Goal: Task Accomplishment & Management: Manage account settings

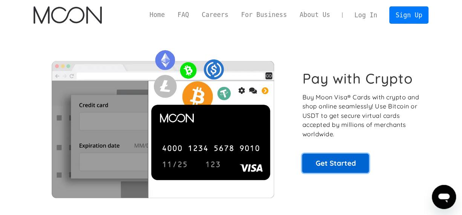
click at [331, 156] on link "Get Started" at bounding box center [335, 163] width 67 height 19
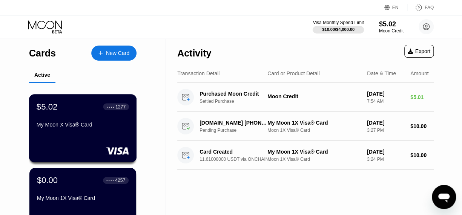
click at [61, 128] on div "My Moon X Visa® Card" at bounding box center [83, 125] width 92 height 6
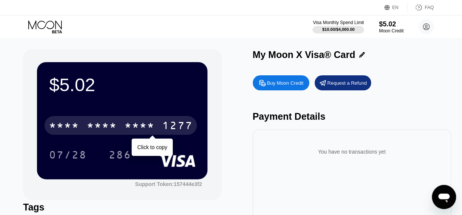
click at [164, 122] on div "1277" at bounding box center [177, 127] width 30 height 12
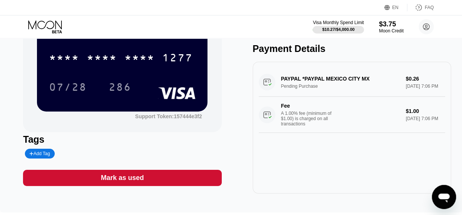
scroll to position [69, 0]
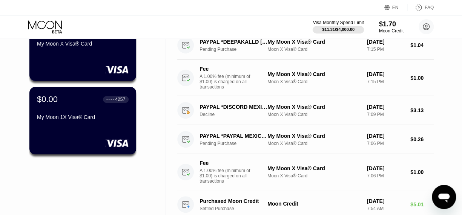
scroll to position [193, 0]
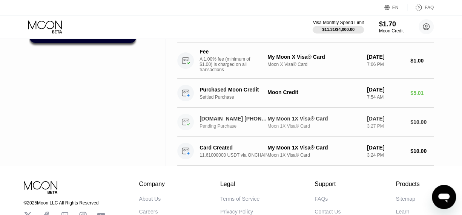
click at [383, 122] on div "[DATE]" at bounding box center [385, 119] width 37 height 6
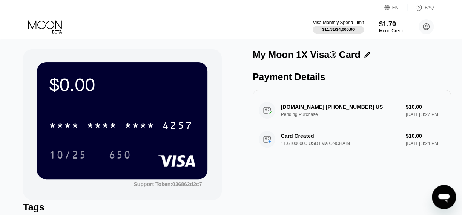
click at [312, 112] on div "RUNPOD.IO +15167786763 US Pending Purchase $10.00 Aug 18, 2025 3:27 PM" at bounding box center [352, 110] width 186 height 29
click at [52, 22] on icon at bounding box center [45, 26] width 35 height 13
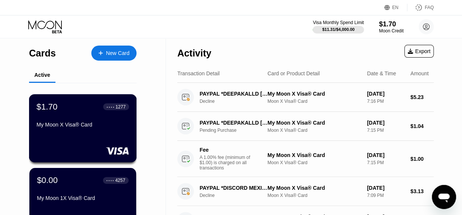
click at [94, 127] on div "My Moon X Visa® Card" at bounding box center [83, 125] width 92 height 6
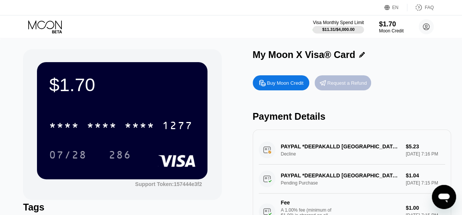
click at [338, 86] on div "Request a Refund" at bounding box center [348, 83] width 40 height 6
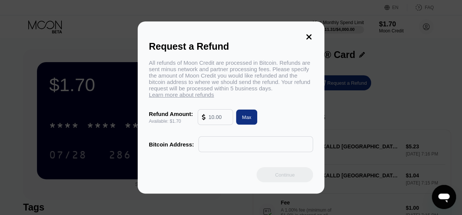
click at [215, 124] on input "text" at bounding box center [219, 117] width 20 height 15
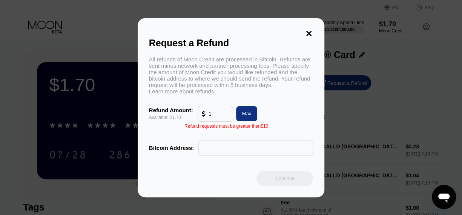
type input "1"
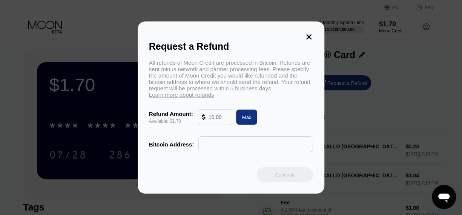
click at [342, 83] on div "Request a Refund All refunds of Moon Credit are processed in Bitcoin. Refunds a…" at bounding box center [231, 108] width 462 height 172
click at [305, 34] on icon at bounding box center [309, 37] width 8 height 8
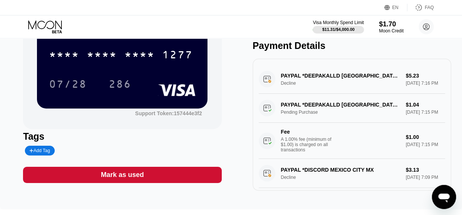
scroll to position [44, 0]
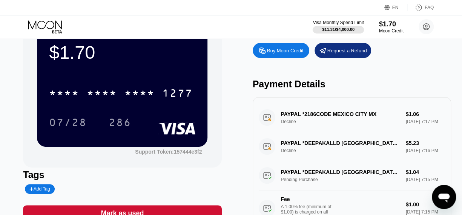
scroll to position [34, 0]
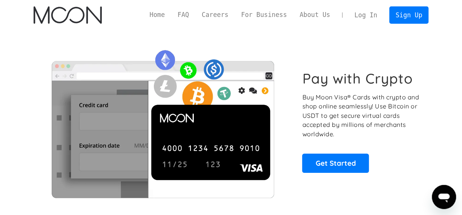
click at [363, 175] on div "Pay with Crypto Buy Moon Visa® Cards with crypto and shop online seamlessly! Us…" at bounding box center [232, 121] width 396 height 153
click at [343, 153] on div "Pay with Crypto Buy Moon Visa® Cards with crypto and shop online seamlessly! Us…" at bounding box center [361, 121] width 118 height 103
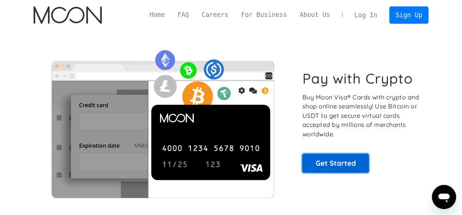
click at [341, 155] on link "Get Started" at bounding box center [335, 163] width 67 height 19
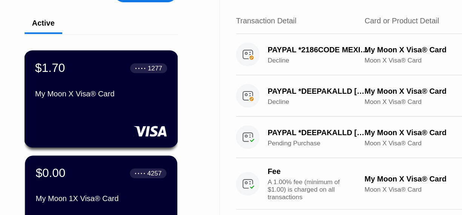
click at [79, 125] on div "My Moon X Visa® Card" at bounding box center [83, 125] width 92 height 6
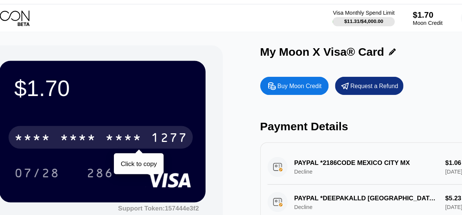
click at [167, 125] on div "1277" at bounding box center [177, 127] width 30 height 12
